Goal: Task Accomplishment & Management: Manage account settings

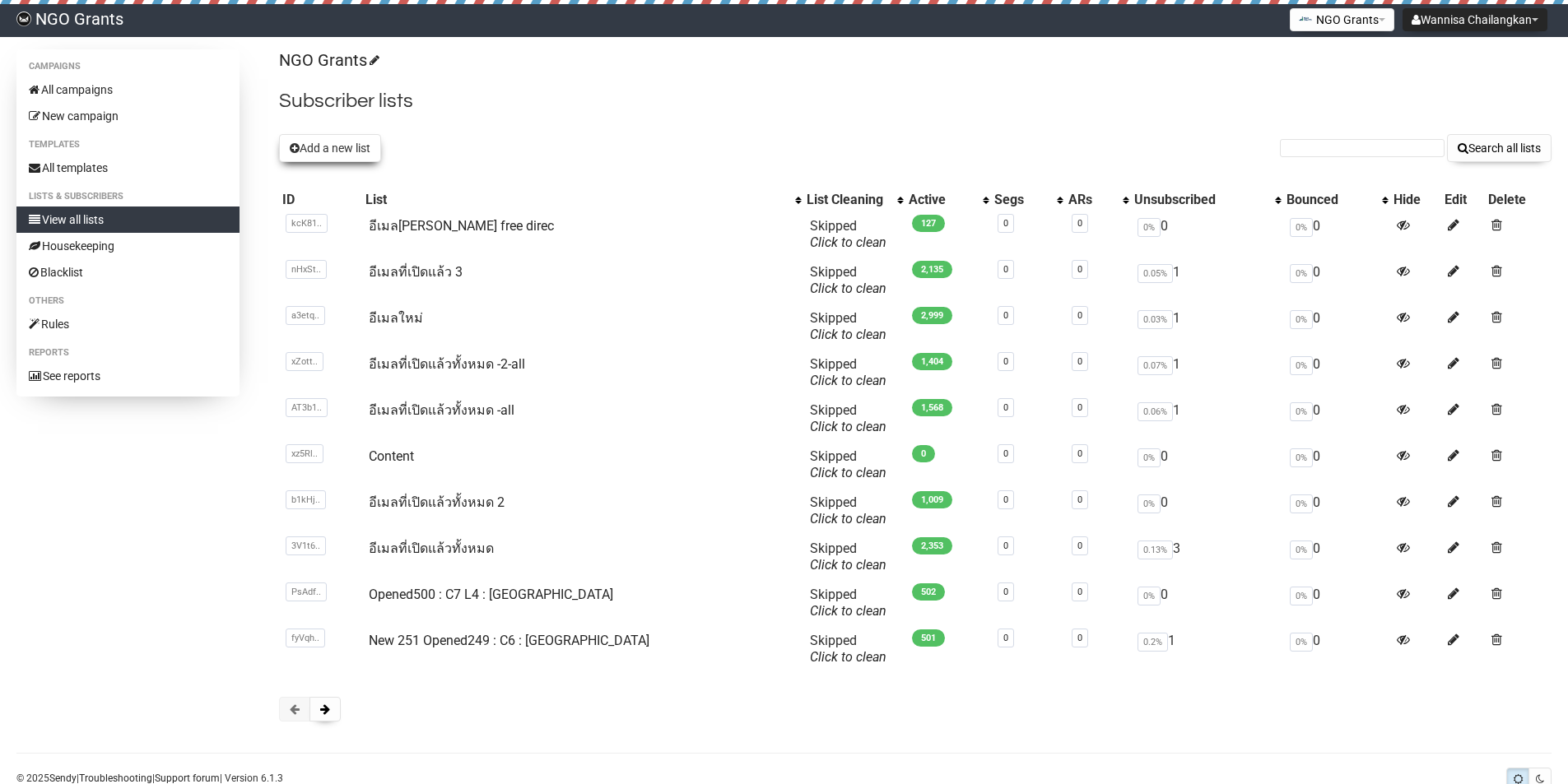
click at [359, 146] on button "Add a new list" at bounding box center [330, 148] width 102 height 28
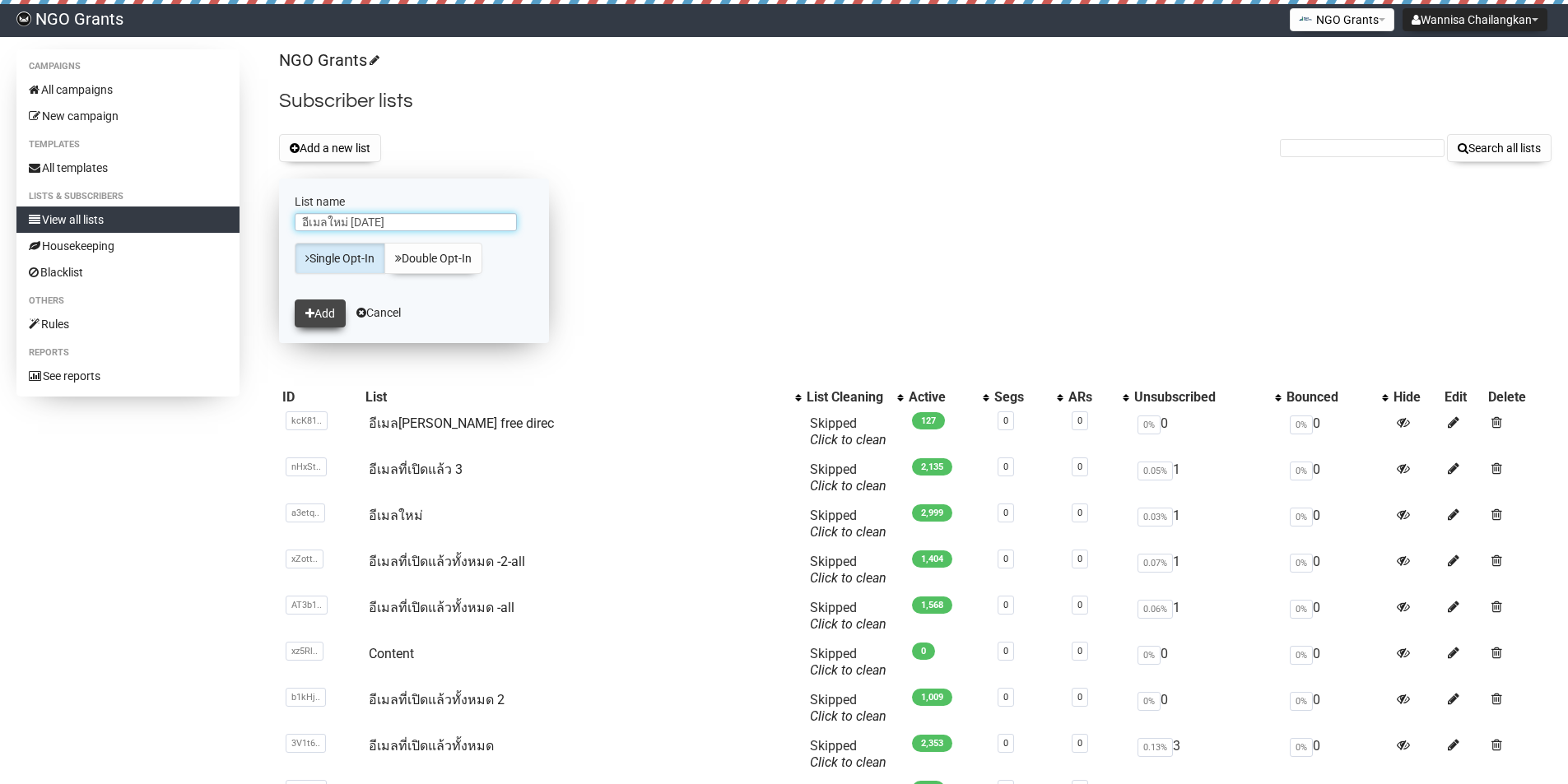
type input "อีเมลใหม่ [DATE]"
click at [319, 318] on button "Add" at bounding box center [319, 313] width 51 height 28
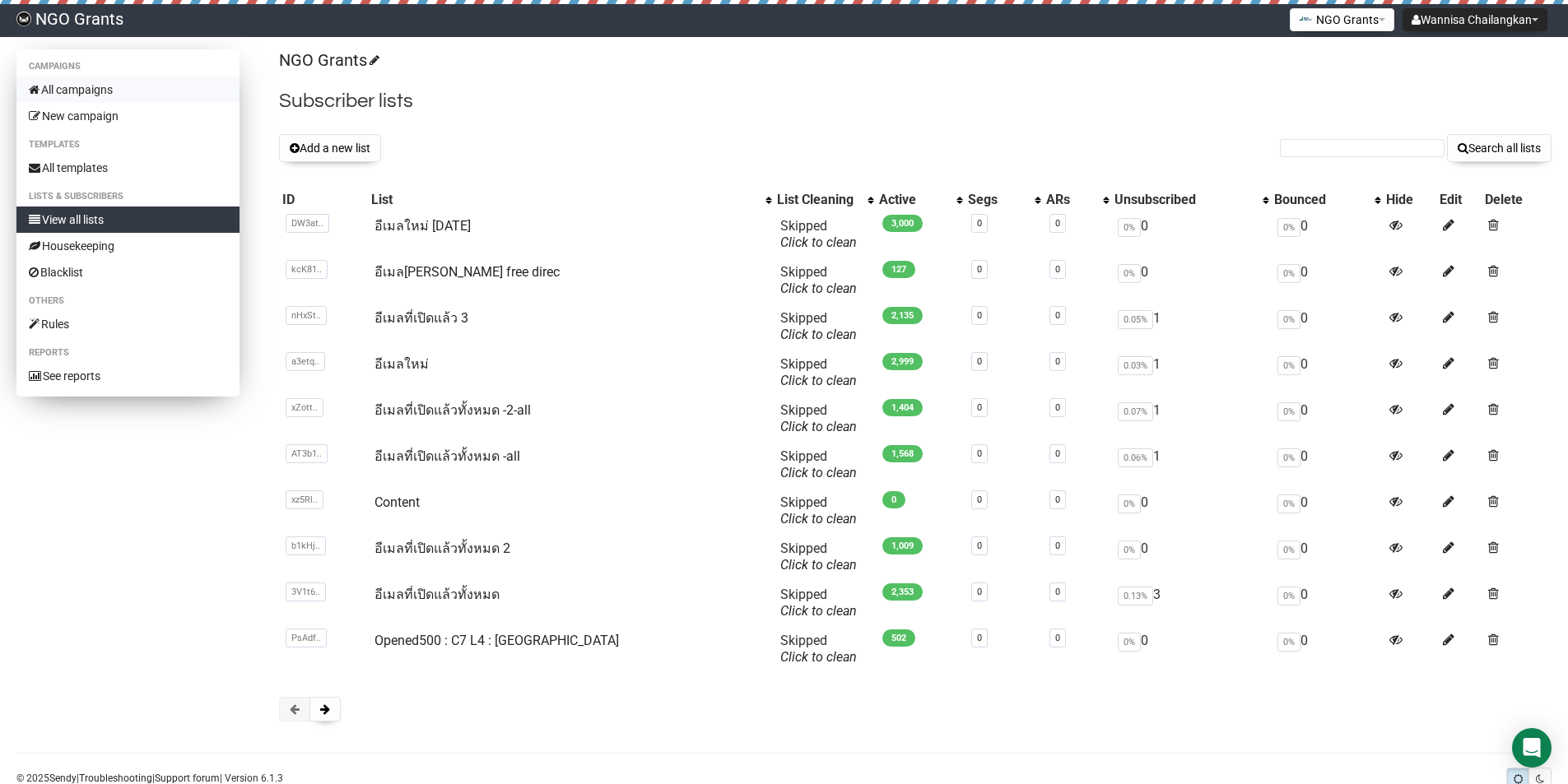
click at [139, 76] on link "All campaigns" at bounding box center [128, 89] width 223 height 26
click at [437, 313] on link "อีเมลที่เปิดแล้ว 3" at bounding box center [421, 318] width 94 height 16
click at [1385, 57] on p "NGO Grants" at bounding box center [915, 61] width 1272 height 23
click at [132, 97] on link "All campaigns" at bounding box center [128, 89] width 223 height 26
